Goal: Task Accomplishment & Management: Complete application form

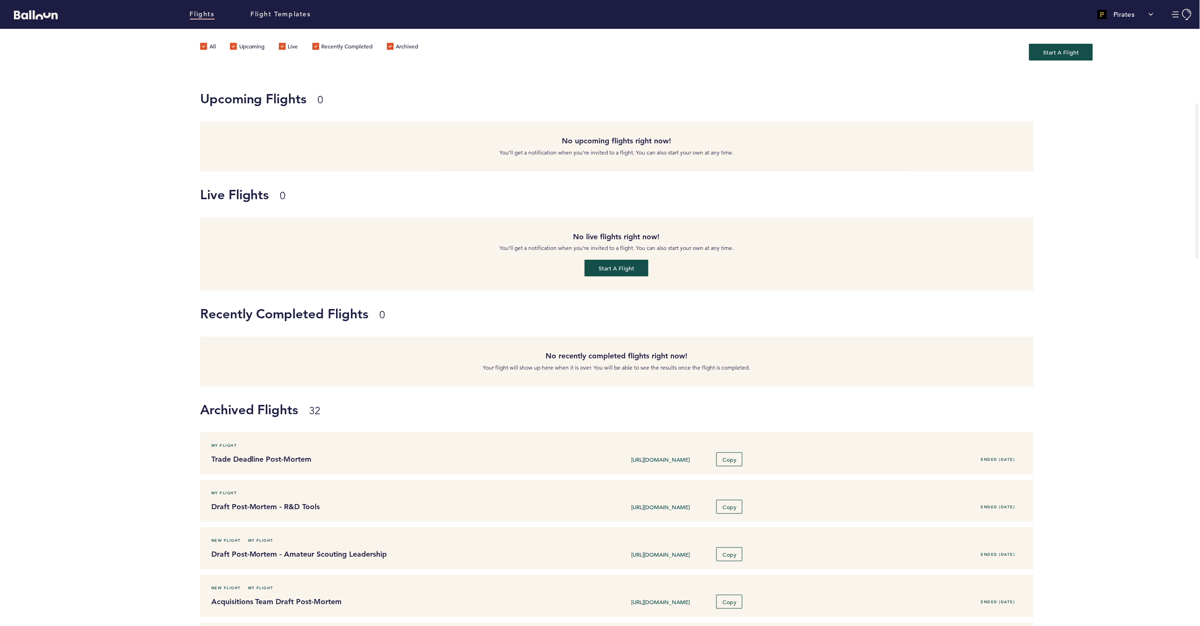
scroll to position [94, 0]
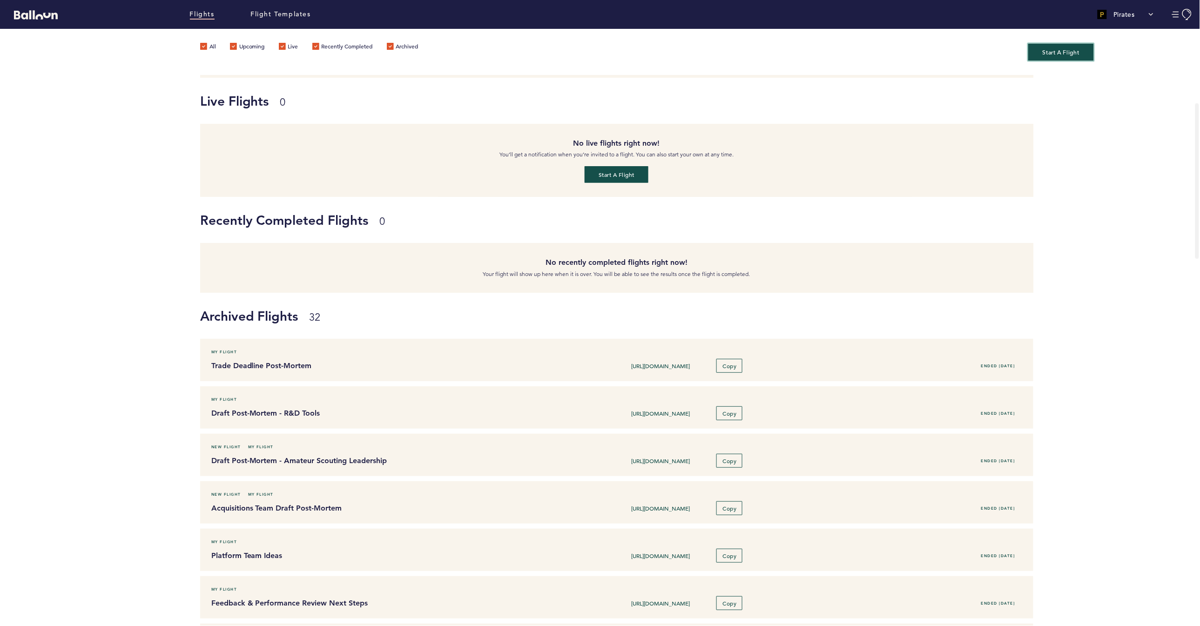
click at [1080, 45] on button "Start A Flight" at bounding box center [1061, 51] width 66 height 17
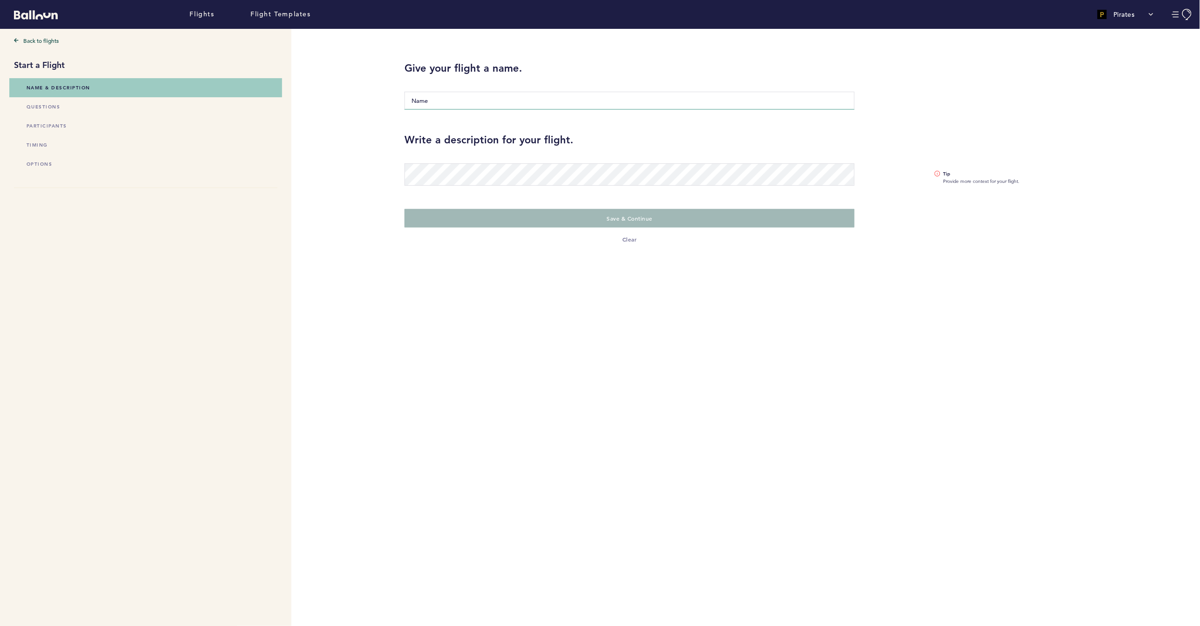
click at [461, 101] on input "Name" at bounding box center [629, 101] width 450 height 18
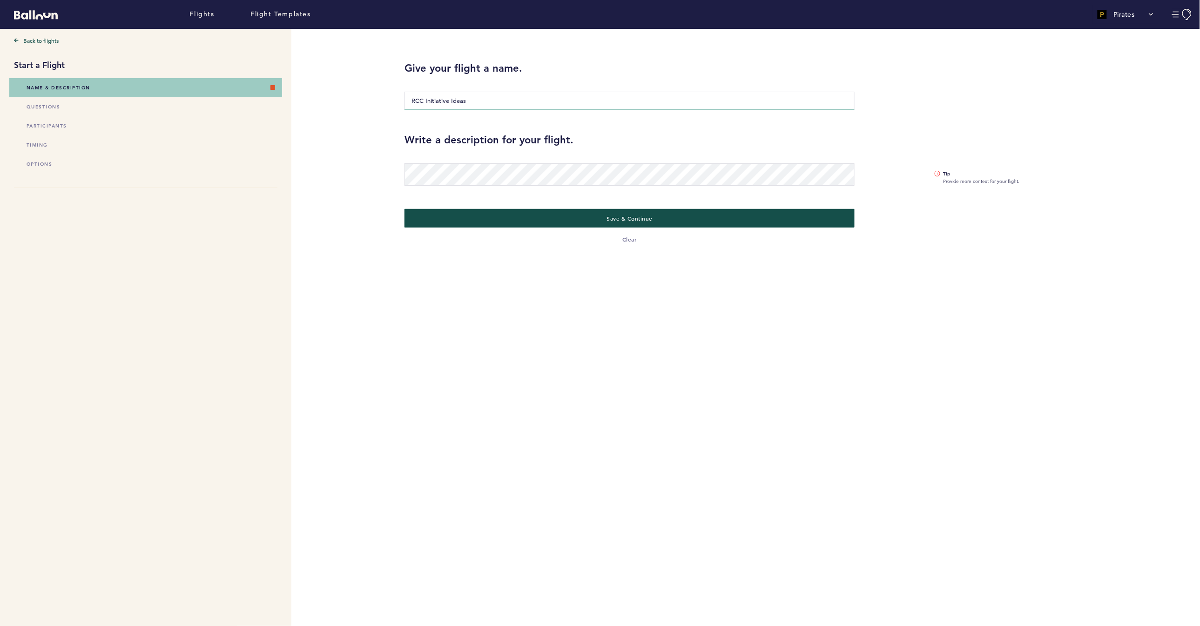
click at [448, 100] on input "RCC Initiative Ideas" at bounding box center [629, 101] width 450 height 18
click at [457, 100] on input "RCC Initiatives Ideas" at bounding box center [629, 101] width 450 height 18
click at [455, 102] on input "RCC Initiatives - Brainstorm" at bounding box center [629, 101] width 450 height 18
type input "RCC Initiatives Brainstorm"
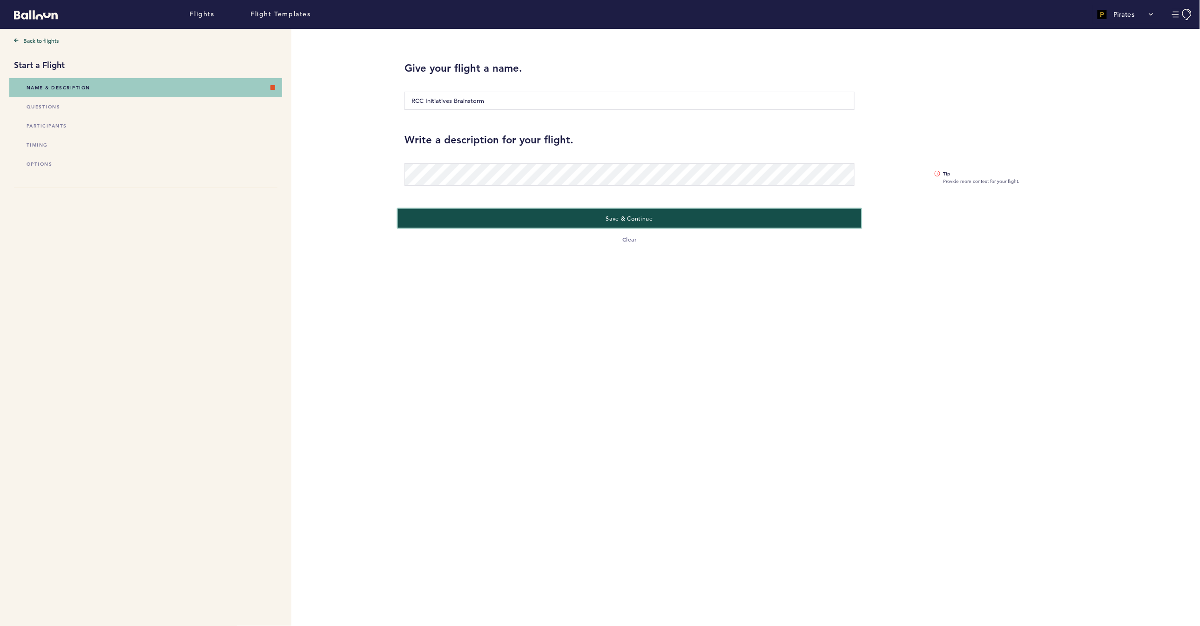
click at [500, 215] on button "Save & Continue" at bounding box center [630, 218] width 464 height 19
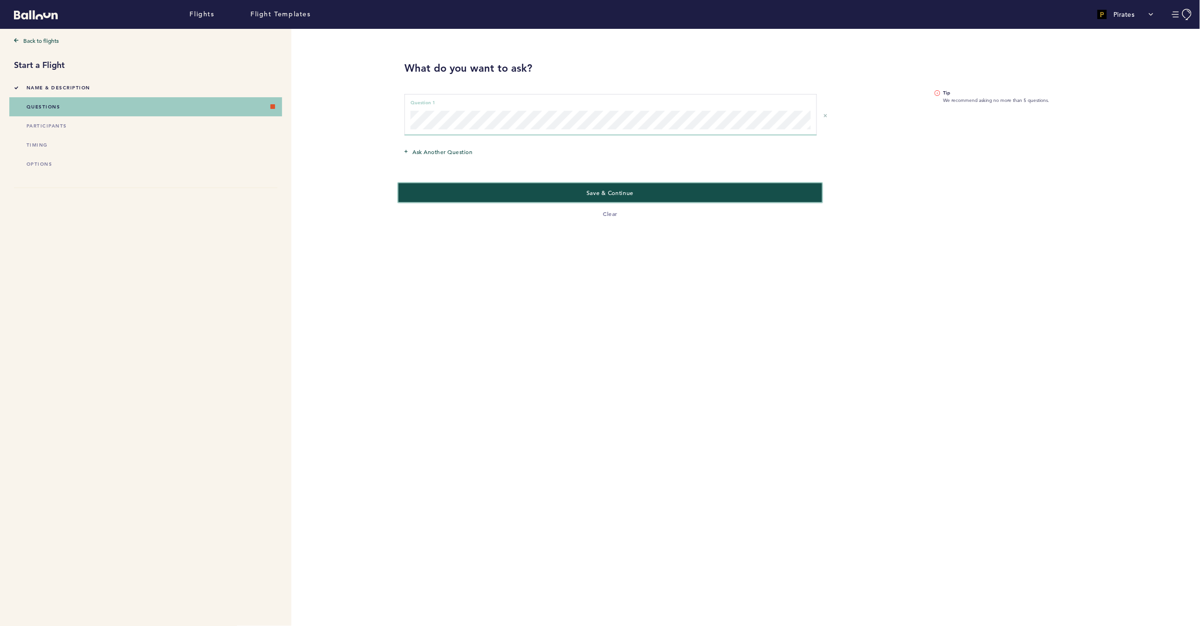
click at [508, 195] on button "Save & Continue" at bounding box center [609, 192] width 423 height 19
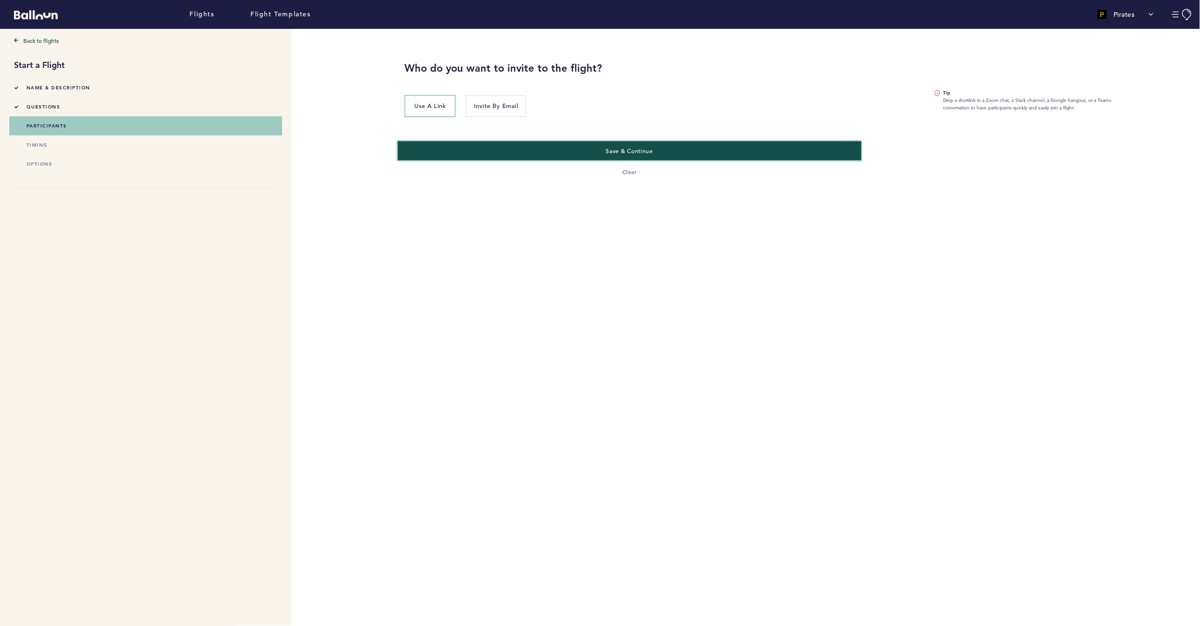
click at [515, 146] on button "Save & Continue" at bounding box center [630, 150] width 464 height 19
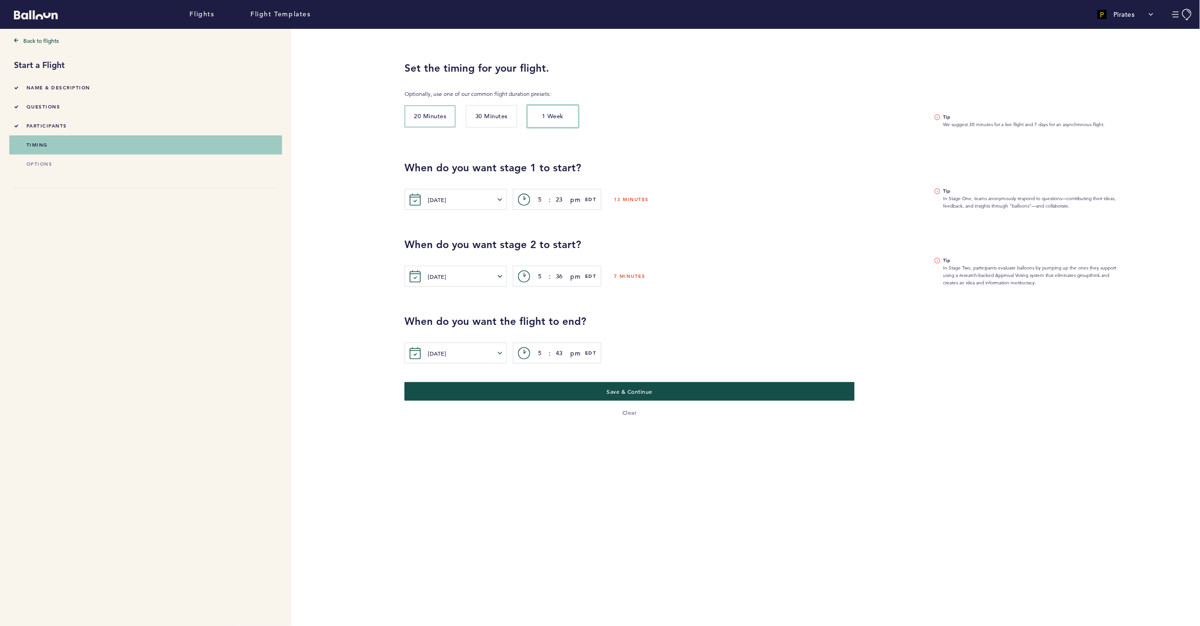
click at [543, 114] on span "1 Week" at bounding box center [553, 116] width 22 height 8
type input "9"
type input "23"
click at [459, 270] on button "[DATE]" at bounding box center [465, 276] width 74 height 17
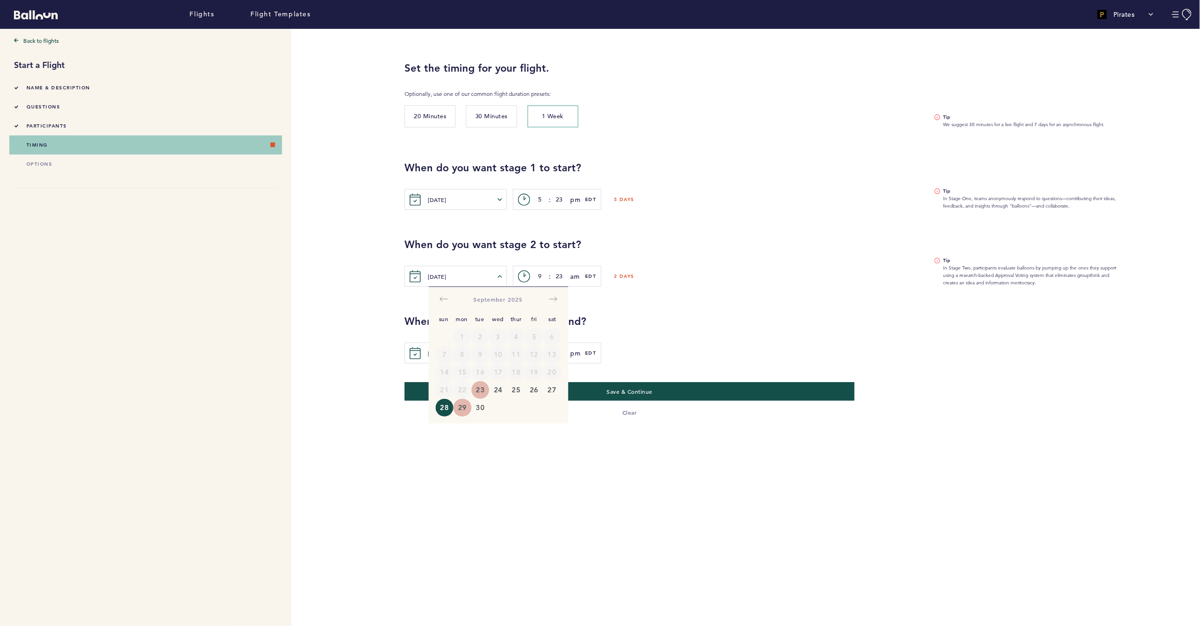
click at [464, 403] on button "29" at bounding box center [462, 408] width 18 height 18
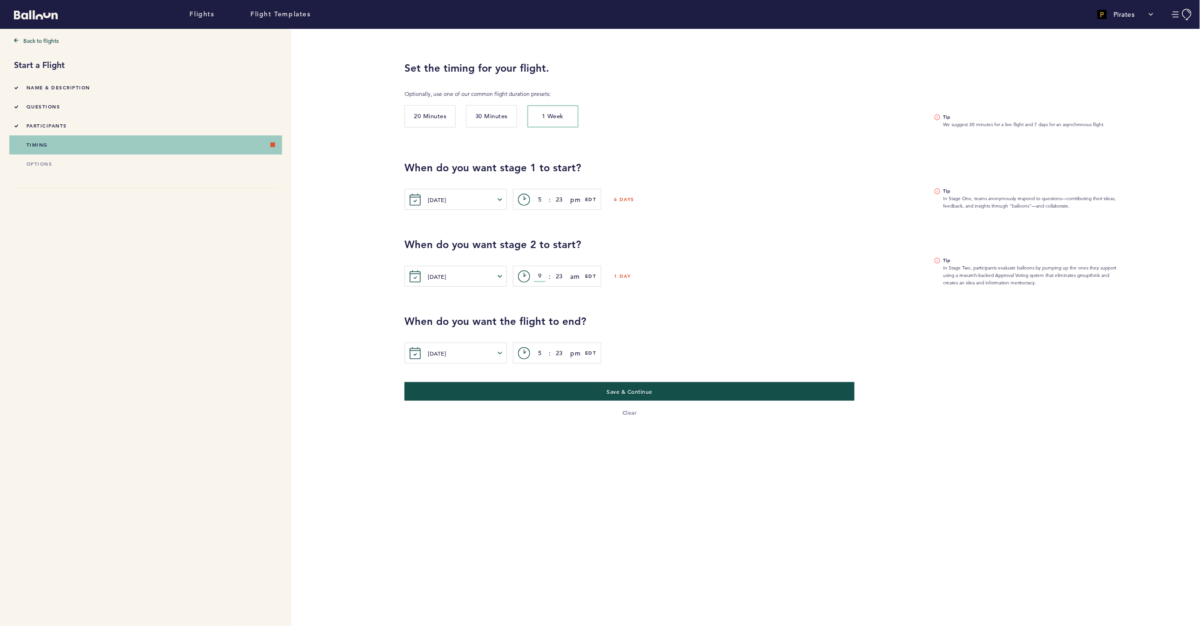
drag, startPoint x: 542, startPoint y: 275, endPoint x: 536, endPoint y: 275, distance: 6.5
click at [536, 275] on input "9" at bounding box center [540, 276] width 12 height 11
type input "5"
click at [560, 276] on input "23" at bounding box center [559, 276] width 12 height 11
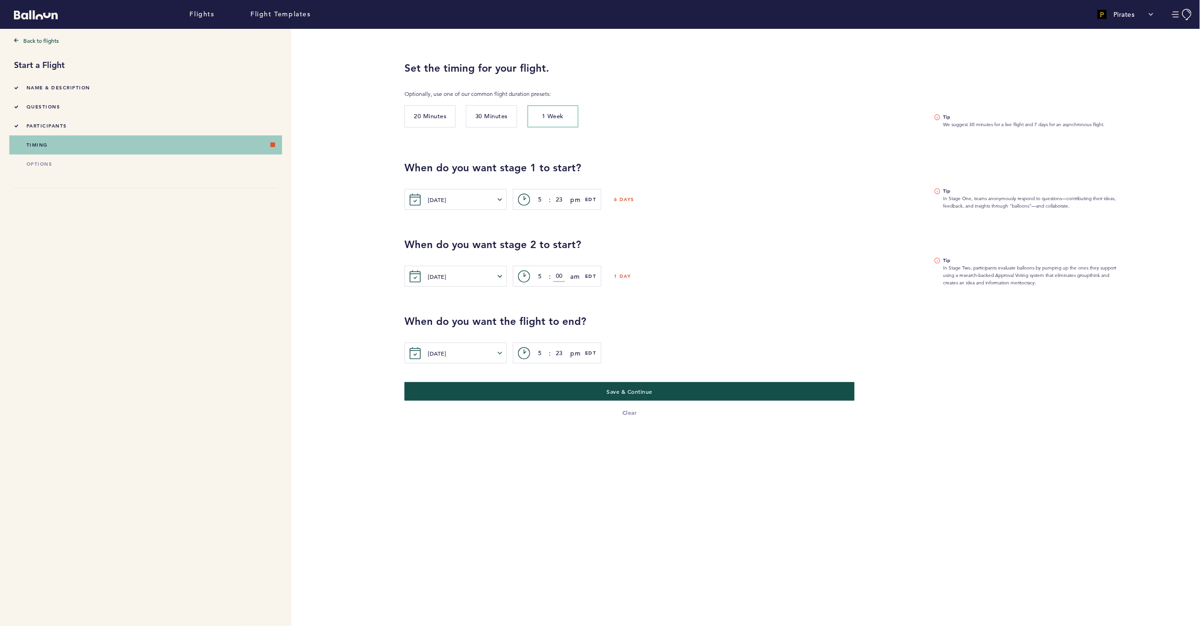
click at [571, 275] on span "am" at bounding box center [575, 276] width 9 height 11
type input "00"
click at [586, 309] on button "pm" at bounding box center [594, 313] width 46 height 19
drag, startPoint x: 542, startPoint y: 274, endPoint x: 533, endPoint y: 274, distance: 8.9
click at [533, 274] on div "c> 5 : 00 pm am pm EDT" at bounding box center [557, 276] width 88 height 21
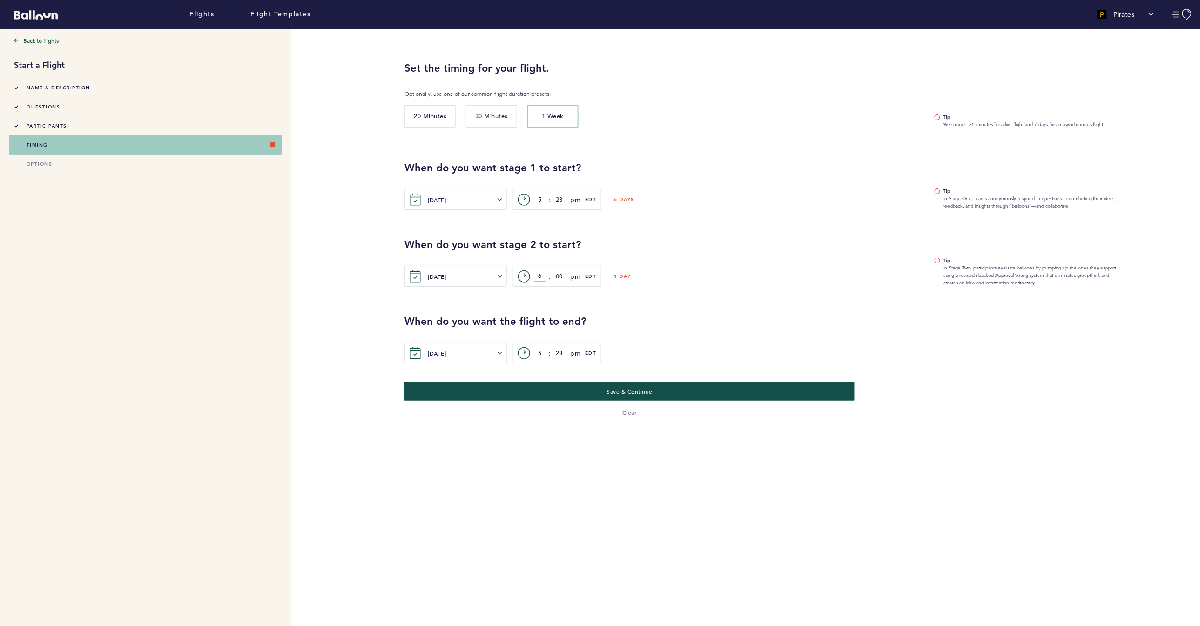
type input "6"
click at [656, 299] on div "When do you want the flight to end? [DATE] [PERSON_NAME] Tue Wed Thur Fri Sat S…" at bounding box center [794, 325] width 795 height 77
click at [437, 350] on button "[DATE]" at bounding box center [465, 353] width 74 height 17
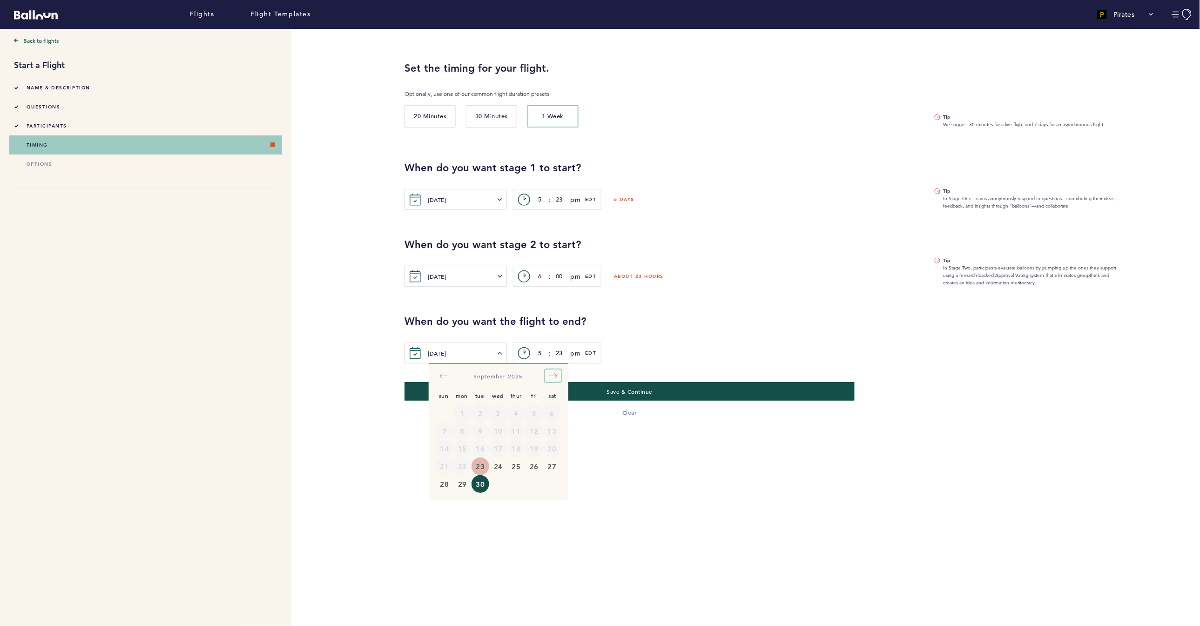
click at [556, 374] on icon "Move forward to switch to the next month." at bounding box center [553, 375] width 9 height 9
click at [517, 412] on button "2" at bounding box center [516, 413] width 18 height 18
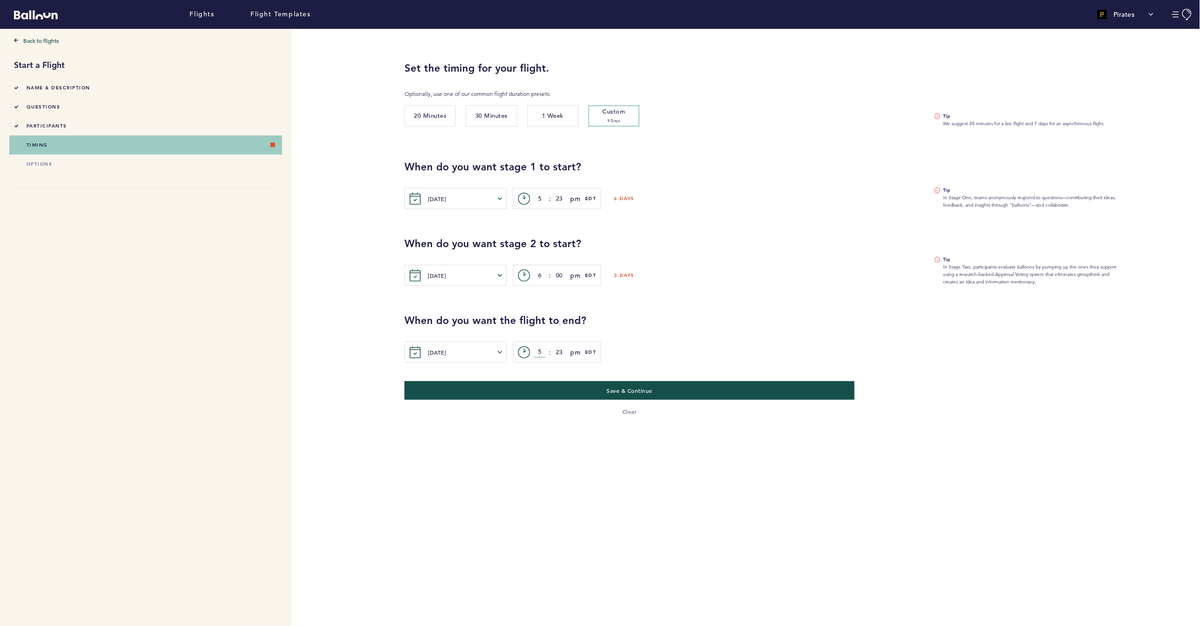
drag, startPoint x: 540, startPoint y: 350, endPoint x: 535, endPoint y: 350, distance: 5.6
click at [535, 350] on input "5" at bounding box center [540, 352] width 12 height 11
type input "6"
click at [558, 351] on input "23" at bounding box center [559, 352] width 12 height 11
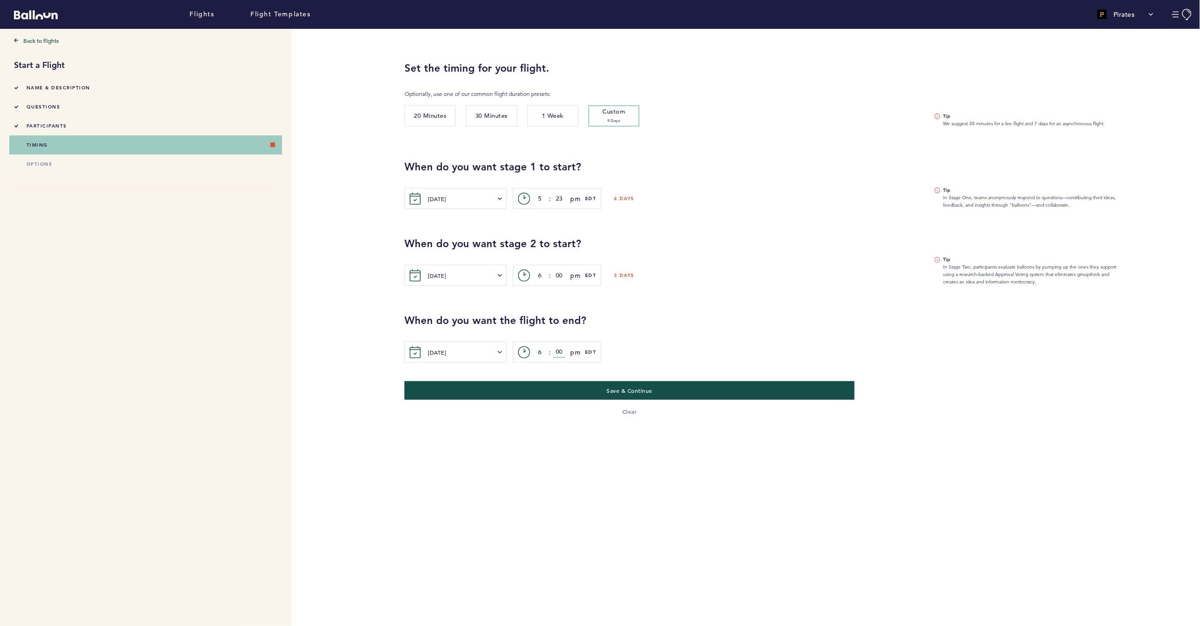
type input "00"
click at [702, 352] on div "[DATE] Sun Mon Tue Wed Thur Fri Sat [DATE] 1 2 3 4 5 6 7 8 9 10 11 12 13 14 15 …" at bounding box center [794, 352] width 781 height 21
click at [570, 386] on button "Save & Continue" at bounding box center [630, 390] width 464 height 19
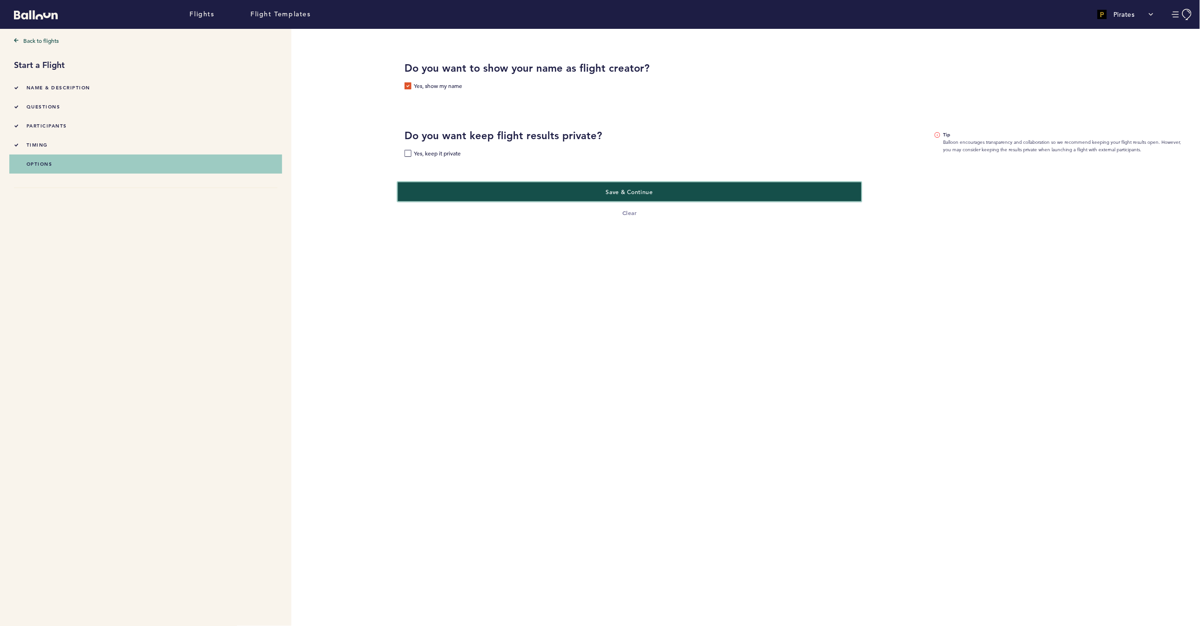
click at [592, 190] on button "Save & Continue" at bounding box center [630, 191] width 464 height 19
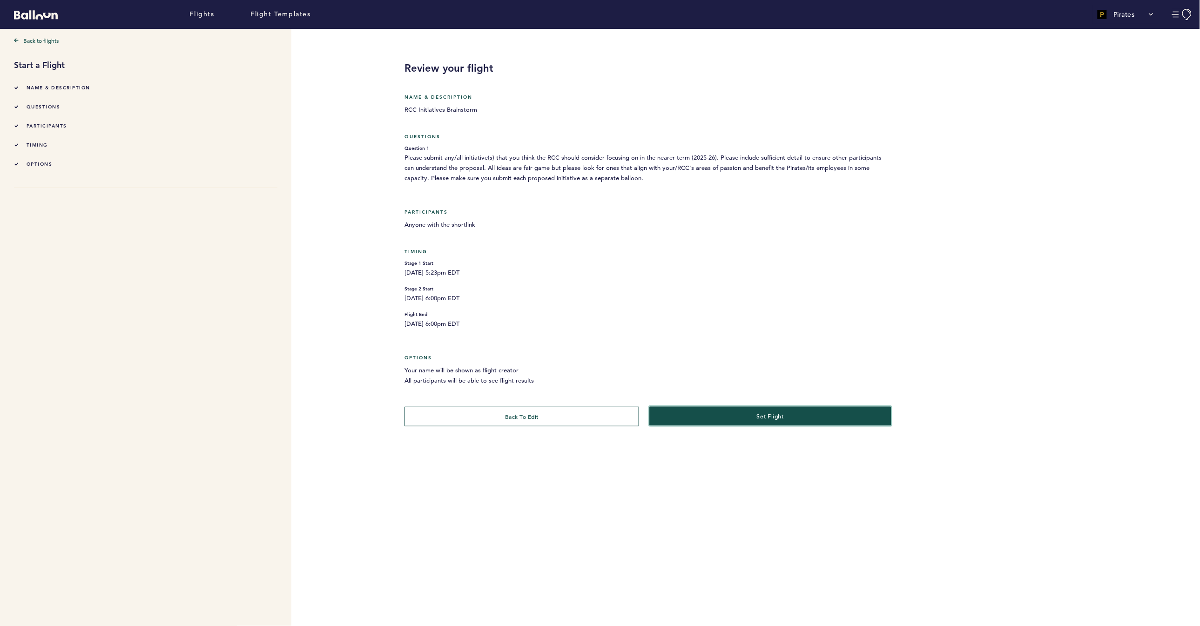
click at [738, 414] on button "set flight" at bounding box center [771, 415] width 242 height 19
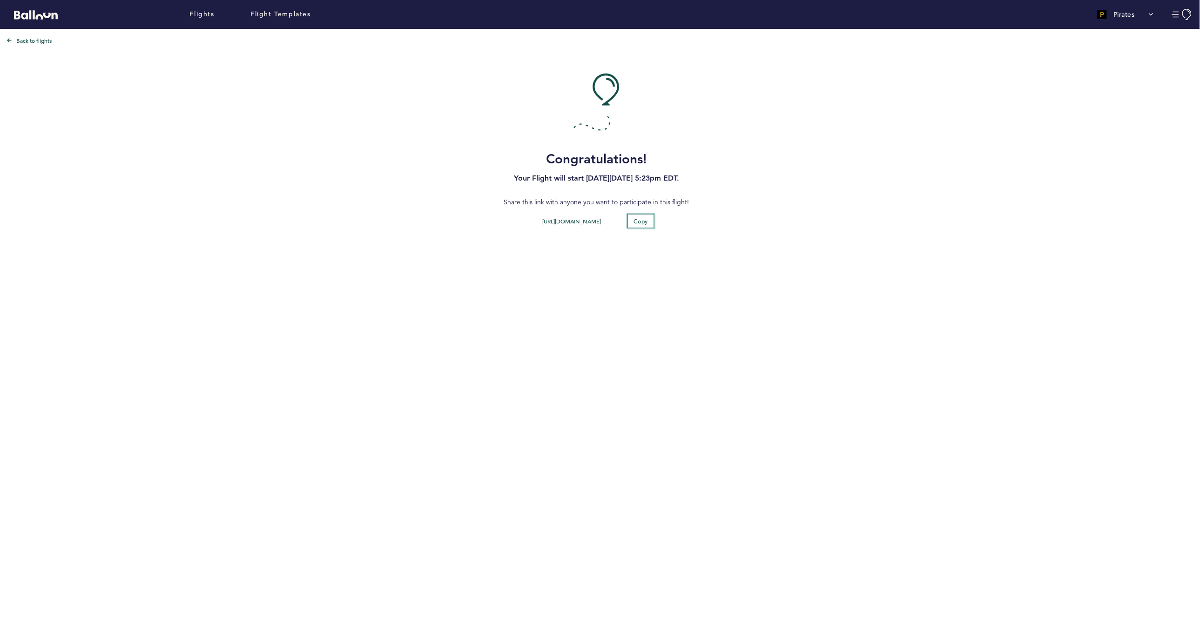
click at [651, 222] on button "Copy" at bounding box center [640, 221] width 27 height 14
click at [30, 38] on link "Back to flights" at bounding box center [596, 40] width 1179 height 9
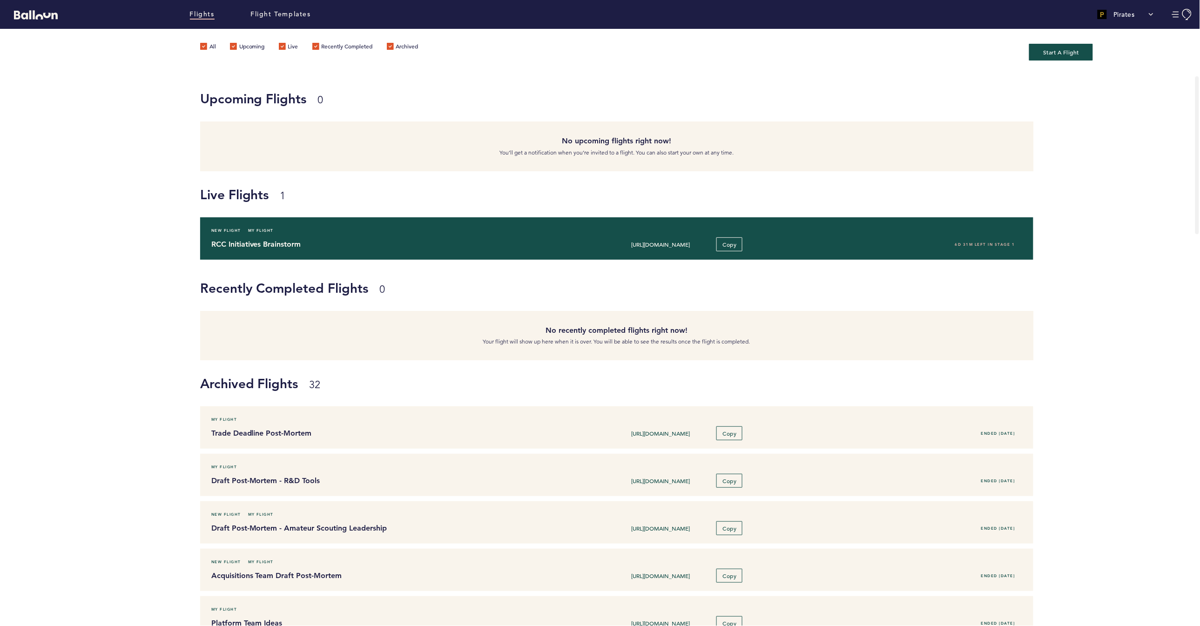
click at [269, 245] on h4 "RCC Initiatives Brainstorm" at bounding box center [375, 244] width 329 height 11
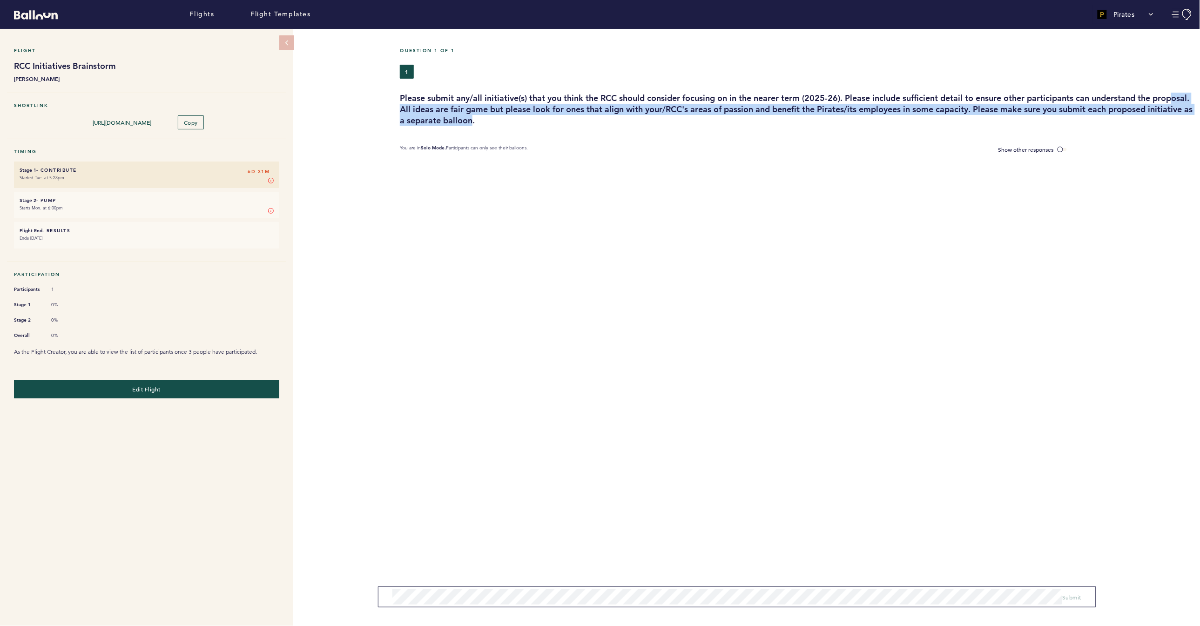
drag, startPoint x: 520, startPoint y: 120, endPoint x: 507, endPoint y: 116, distance: 14.1
click at [423, 112] on h3 "Please submit any/all initiative(s) that you think the RCC should consider focu…" at bounding box center [796, 110] width 793 height 34
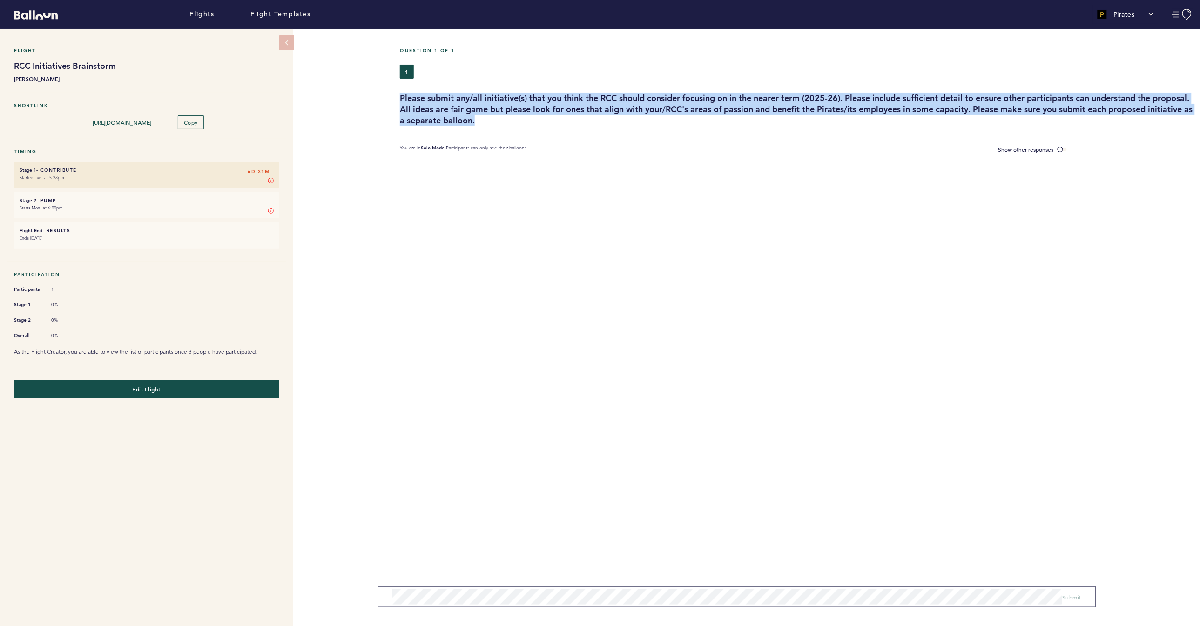
drag, startPoint x: 538, startPoint y: 121, endPoint x: 401, endPoint y: 95, distance: 139.7
click at [401, 95] on h3 "Please submit any/all initiative(s) that you think the RCC should consider focu…" at bounding box center [796, 110] width 793 height 34
copy h3 "Please submit any/all initiative(s) that you think the RCC should consider focu…"
click at [151, 386] on span "Edit Flight" at bounding box center [146, 388] width 29 height 7
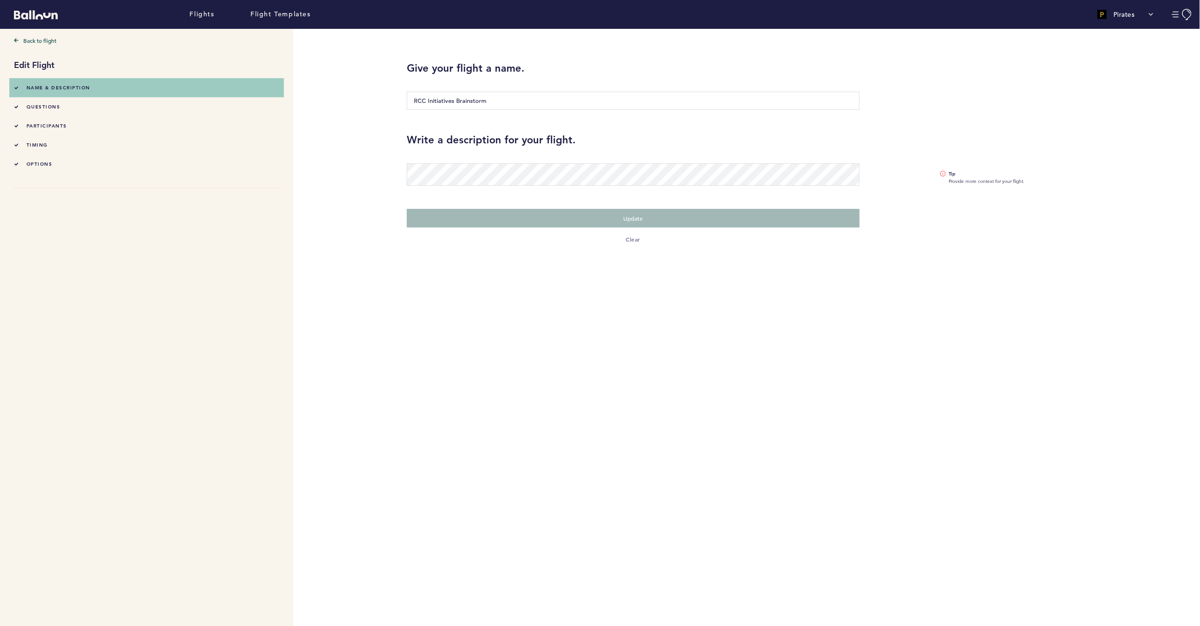
click at [21, 107] on div "questions" at bounding box center [37, 107] width 47 height 10
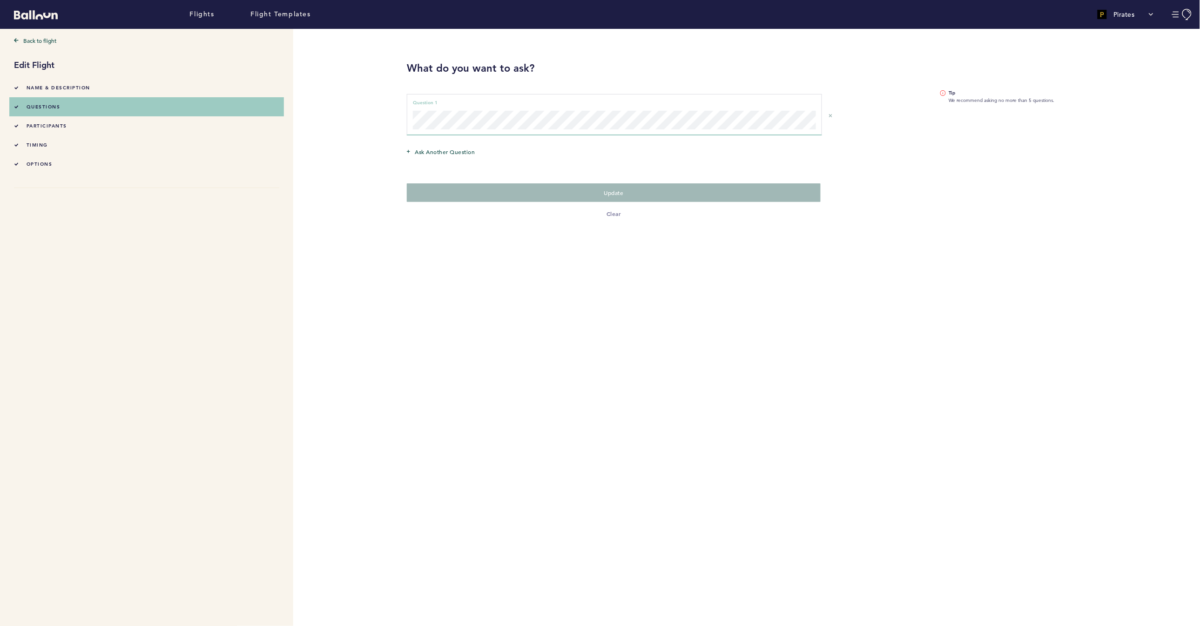
click at [288, 105] on div "Back to flight Edit Flight Name & Description questions participants timing opt…" at bounding box center [600, 327] width 1200 height 597
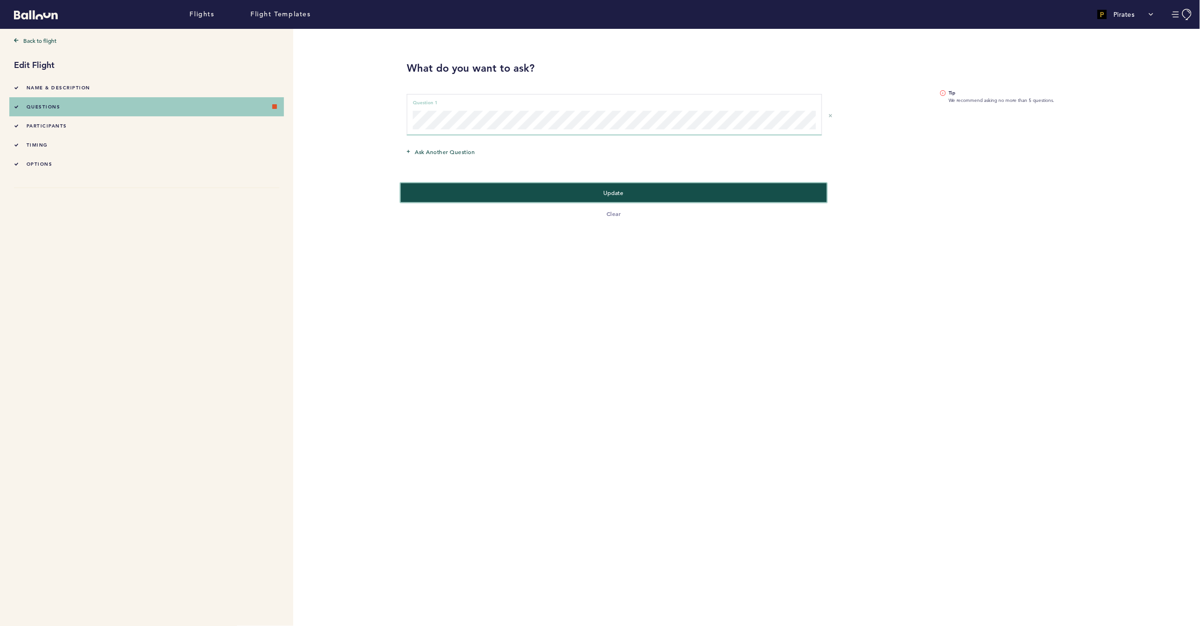
click at [660, 196] on button "Update" at bounding box center [614, 192] width 426 height 19
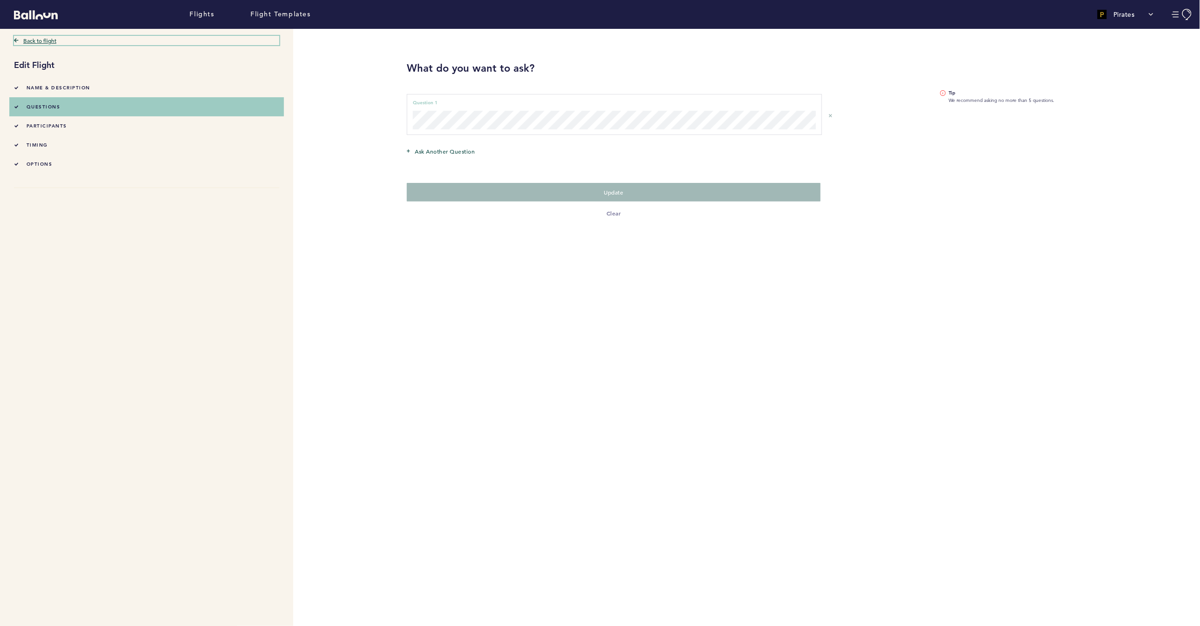
click at [43, 36] on link "Back to flight" at bounding box center [146, 40] width 265 height 9
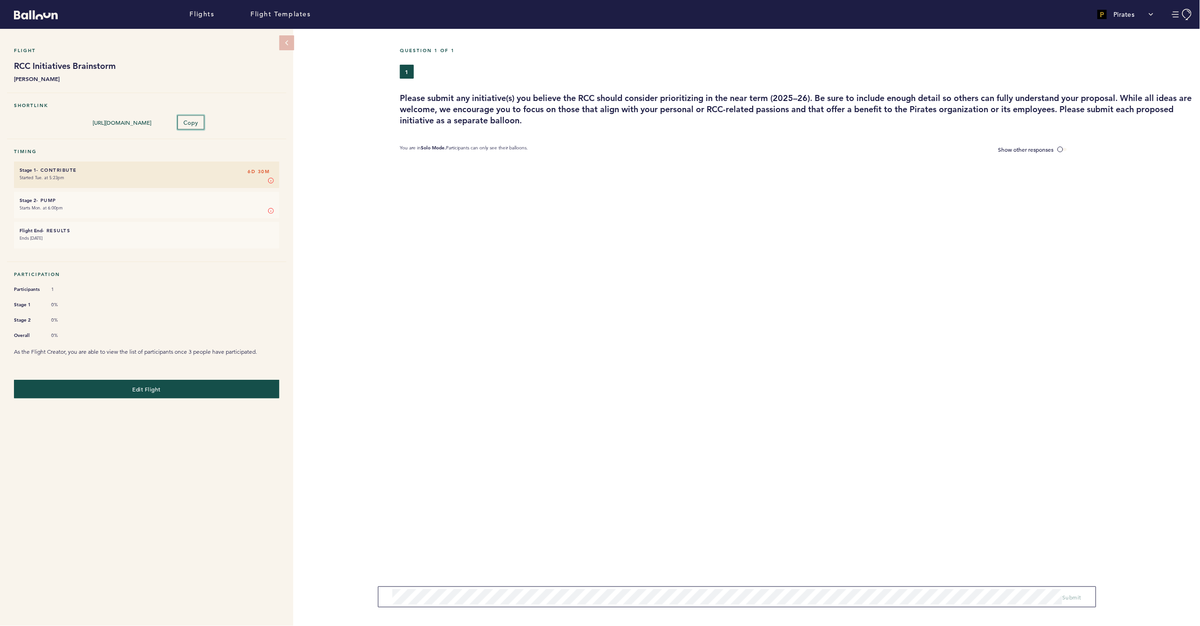
click at [195, 127] on button "Copy" at bounding box center [190, 122] width 27 height 14
